Goal: Find specific page/section: Find specific page/section

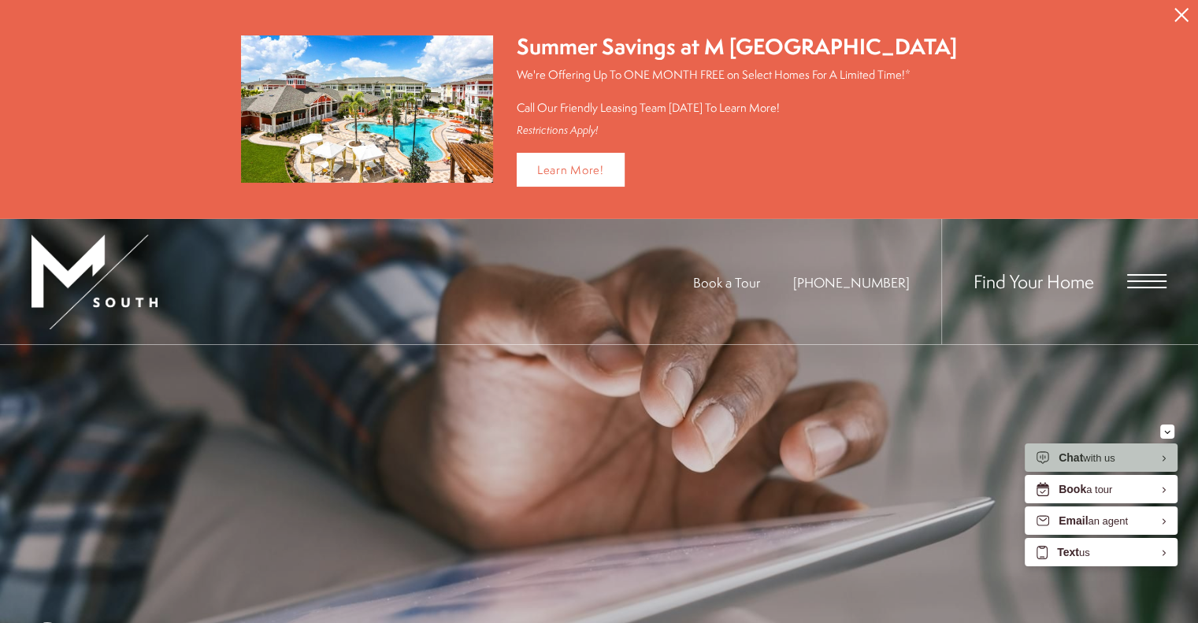
click at [1153, 274] on span "Open Menu" at bounding box center [1146, 275] width 39 height 2
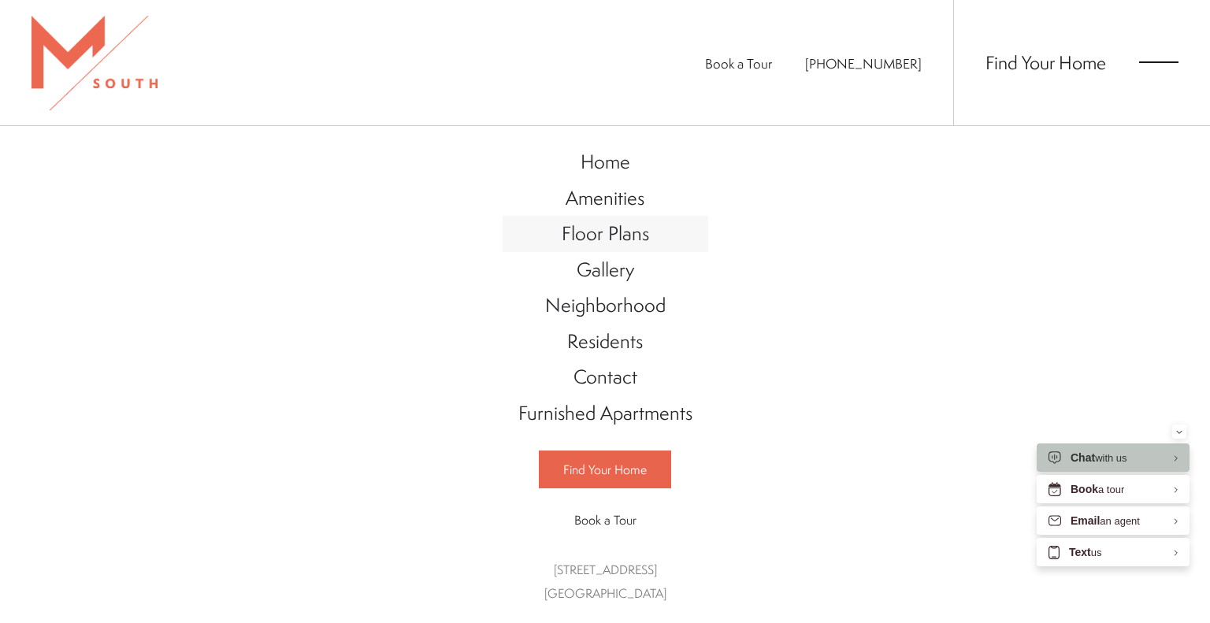
click at [597, 240] on span "Floor Plans" at bounding box center [605, 233] width 87 height 27
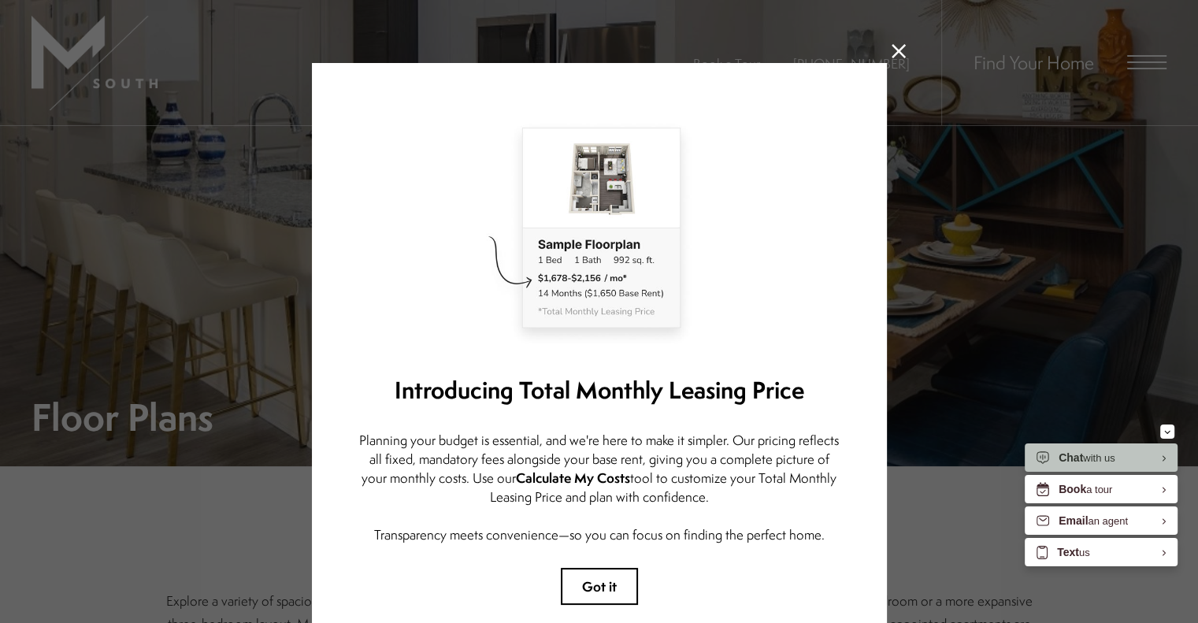
click at [892, 58] on button at bounding box center [899, 51] width 14 height 14
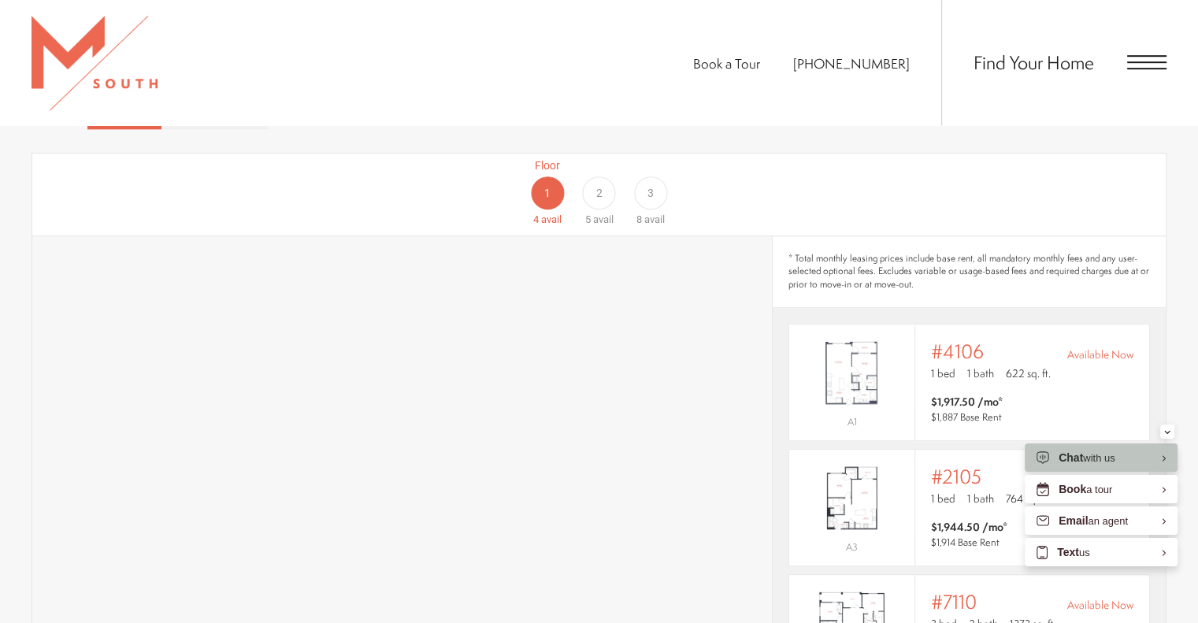
scroll to position [1014, 0]
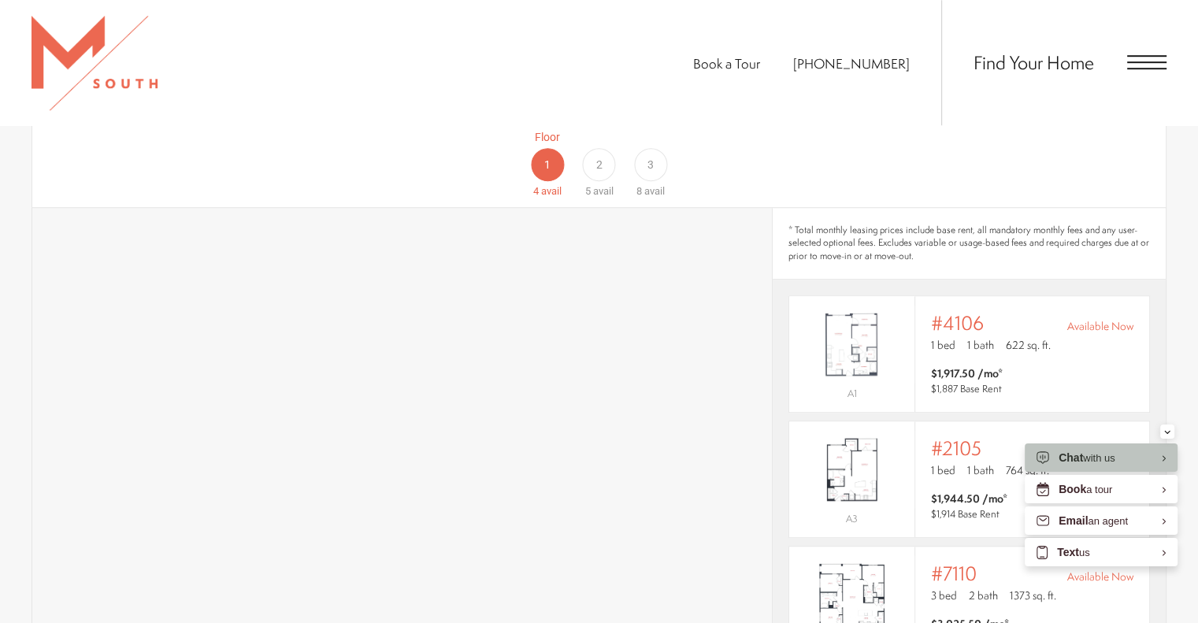
click at [651, 150] on div "3" at bounding box center [650, 164] width 33 height 33
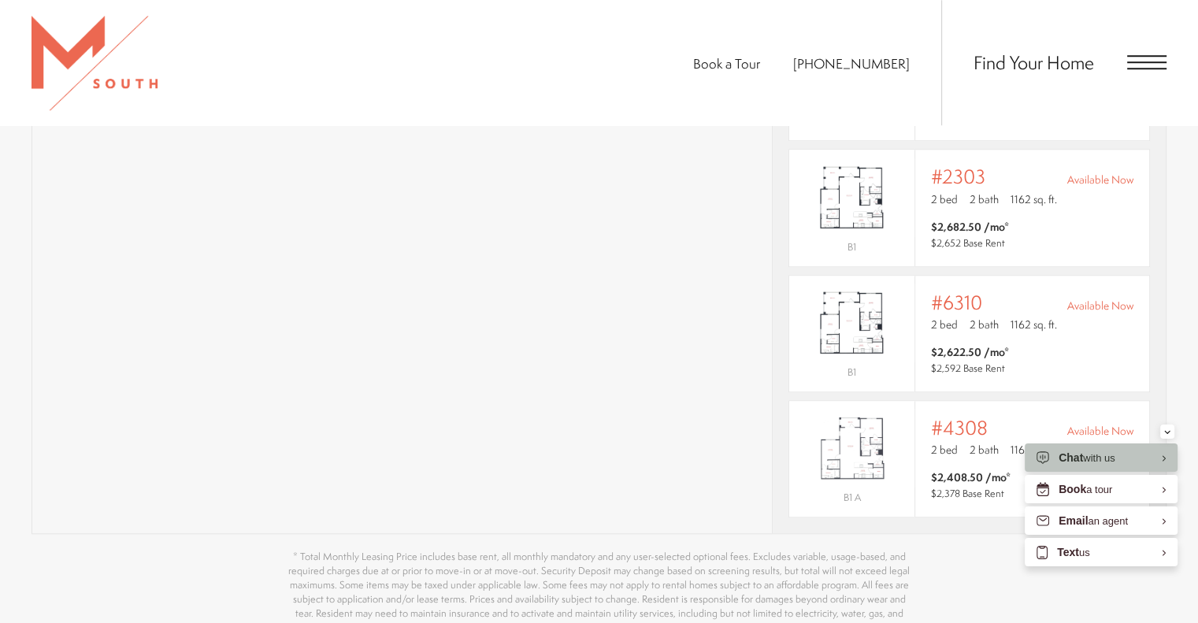
scroll to position [1326, 0]
click at [878, 407] on img "View #4308" at bounding box center [851, 446] width 125 height 79
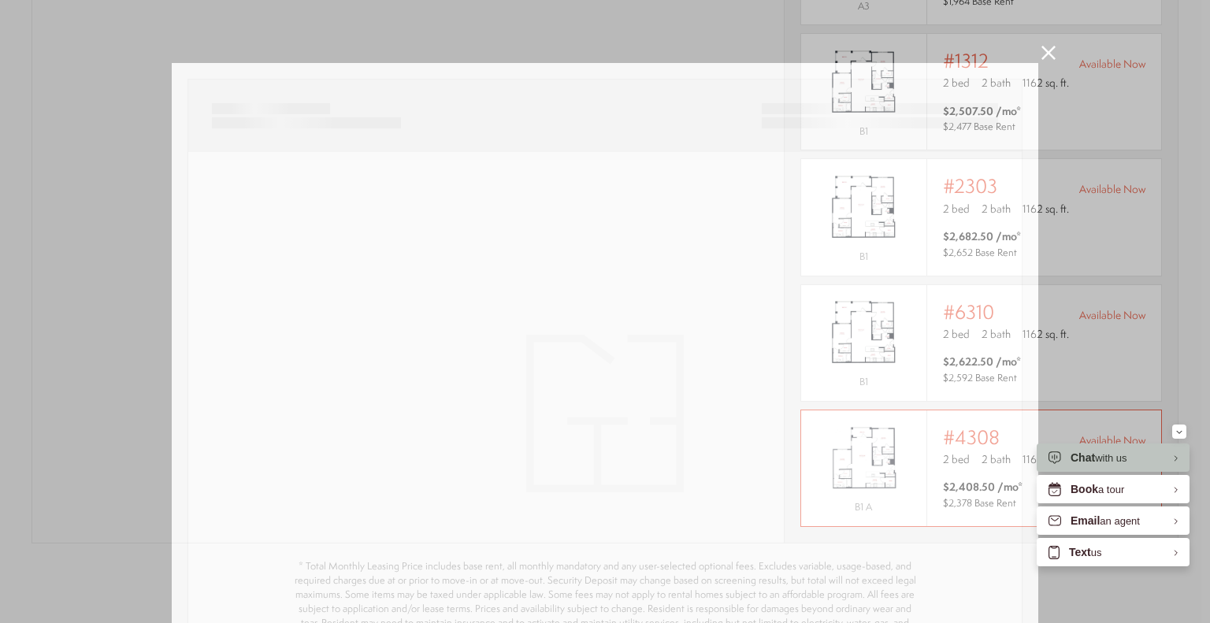
scroll to position [465, 0]
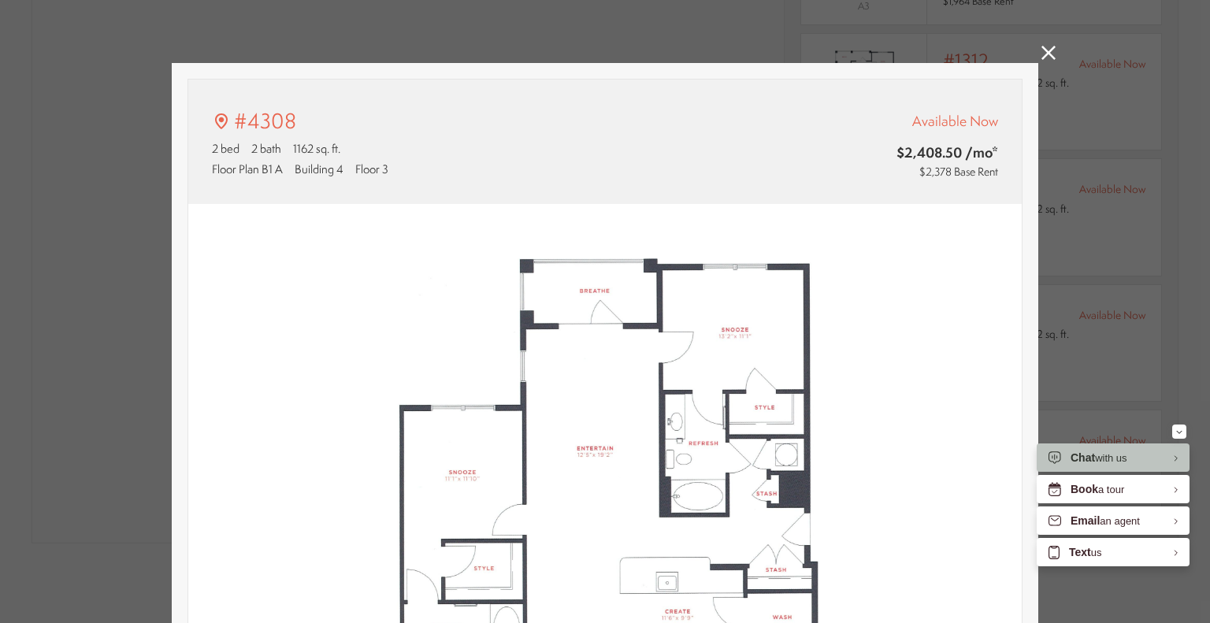
type input "**********"
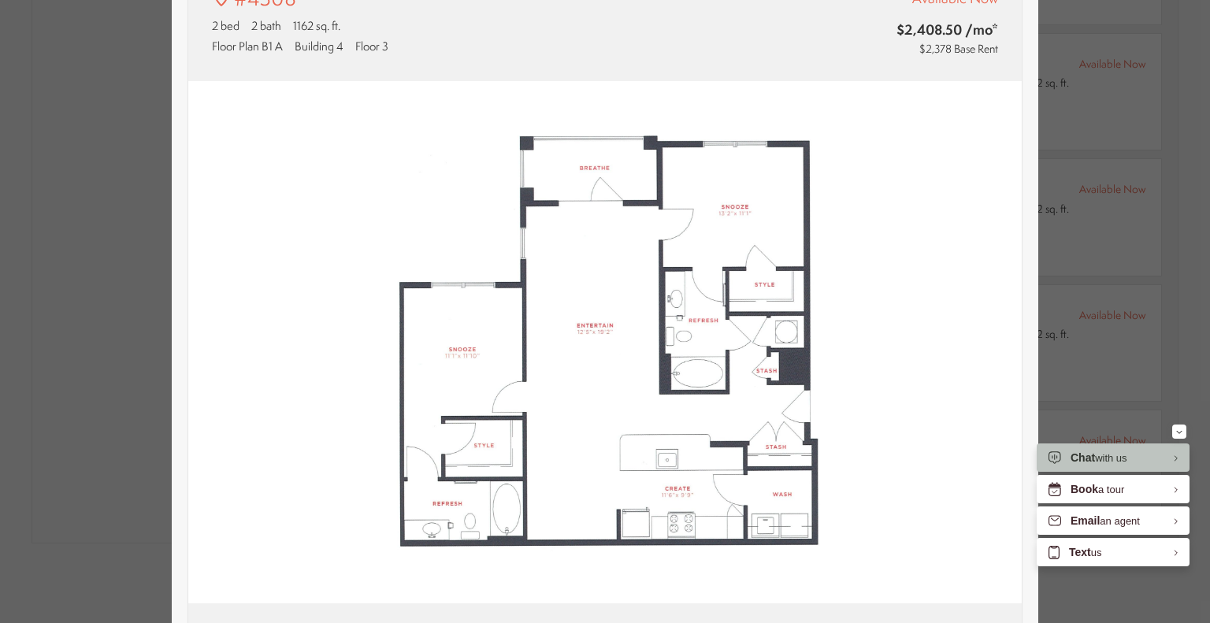
scroll to position [0, 0]
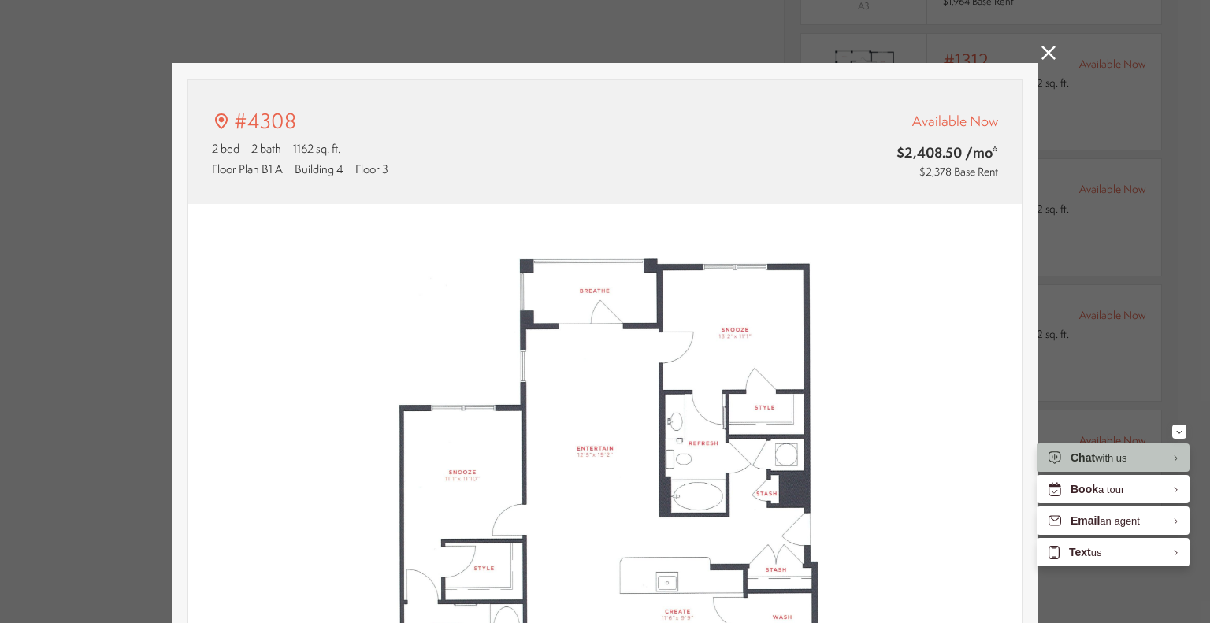
click at [1046, 61] on link at bounding box center [1048, 55] width 14 height 18
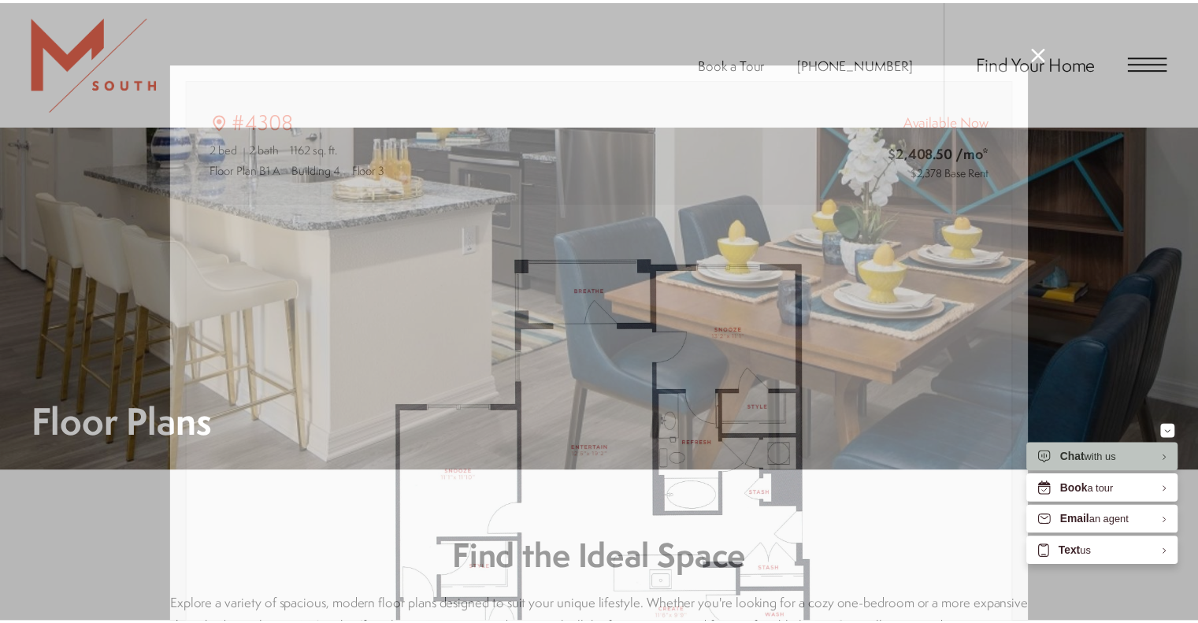
scroll to position [1326, 0]
